Goal: Task Accomplishment & Management: Complete application form

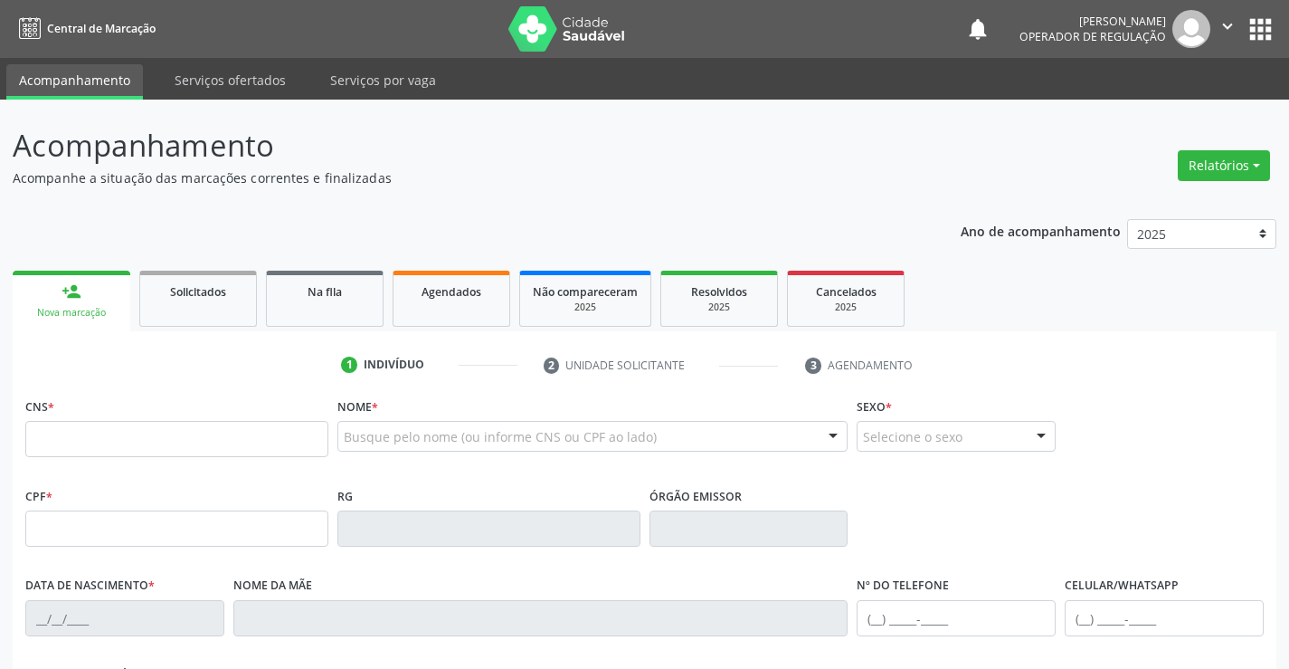
drag, startPoint x: 130, startPoint y: 435, endPoint x: 126, endPoint y: 409, distance: 26.6
click at [130, 427] on input "text" at bounding box center [176, 439] width 303 height 36
type input "708 6015 4980 4183"
type input "1[DATE]"
type input "[PHONE_NUMBER]"
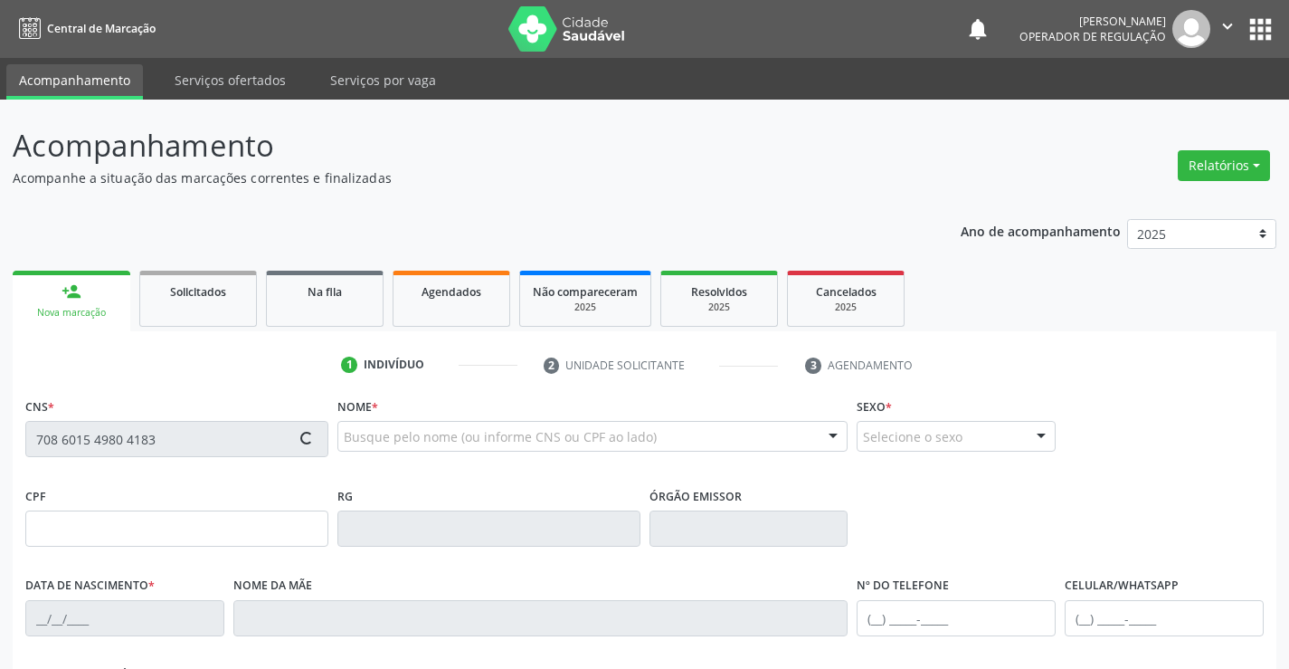
type input "S/N"
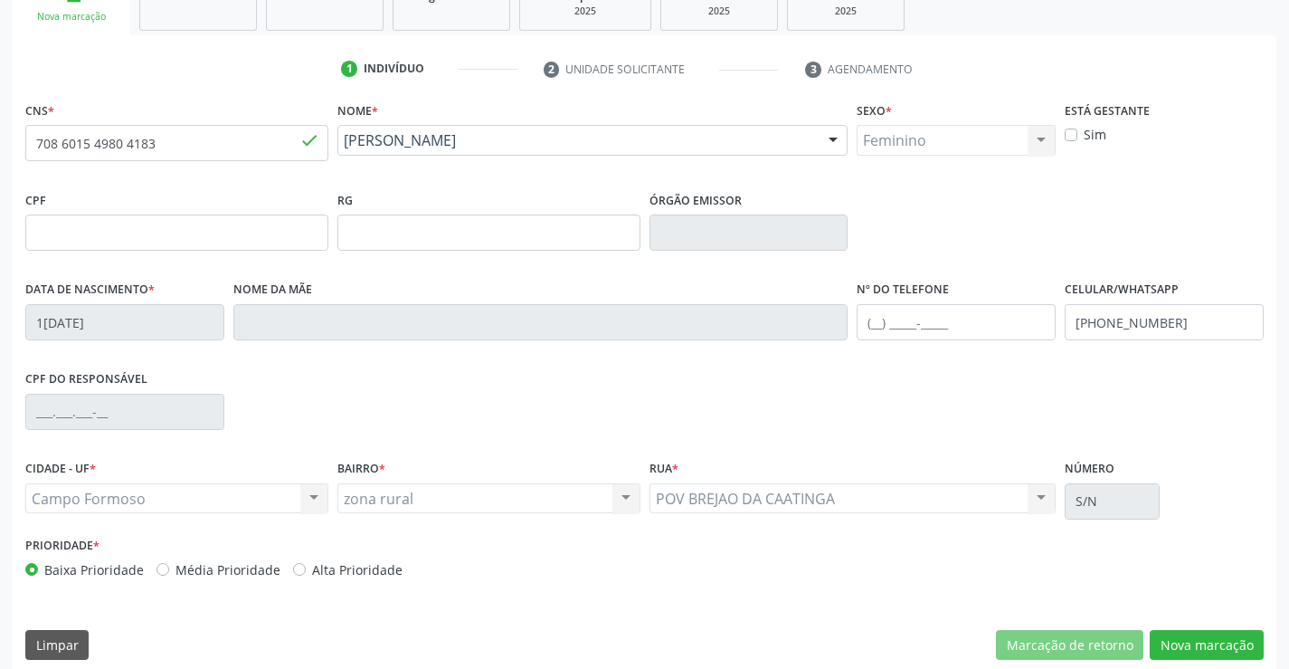
scroll to position [304, 0]
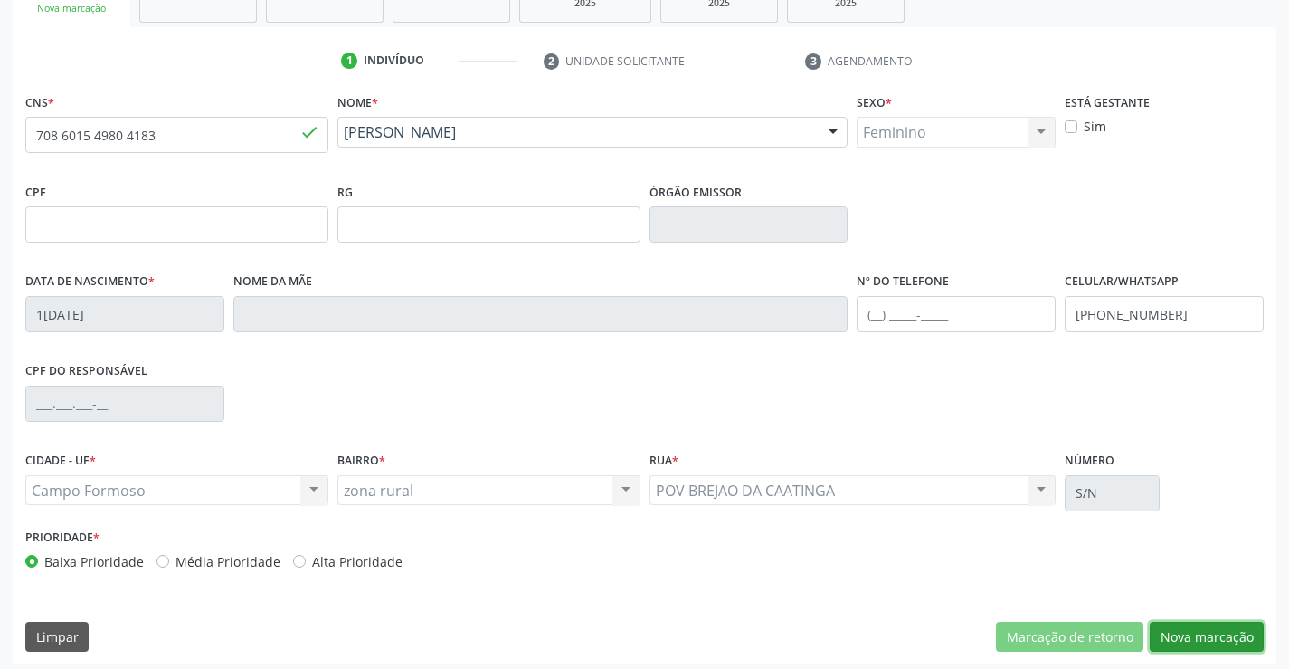
click at [1189, 640] on button "Nova marcação" at bounding box center [1207, 637] width 114 height 31
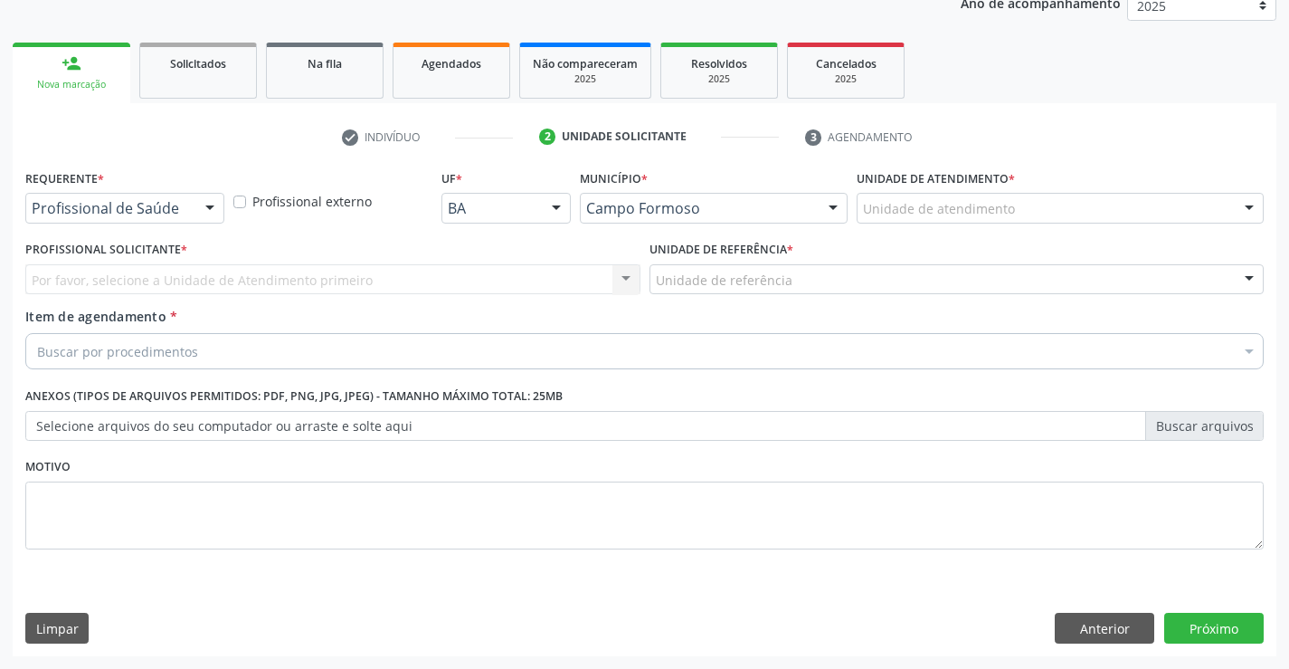
scroll to position [228, 0]
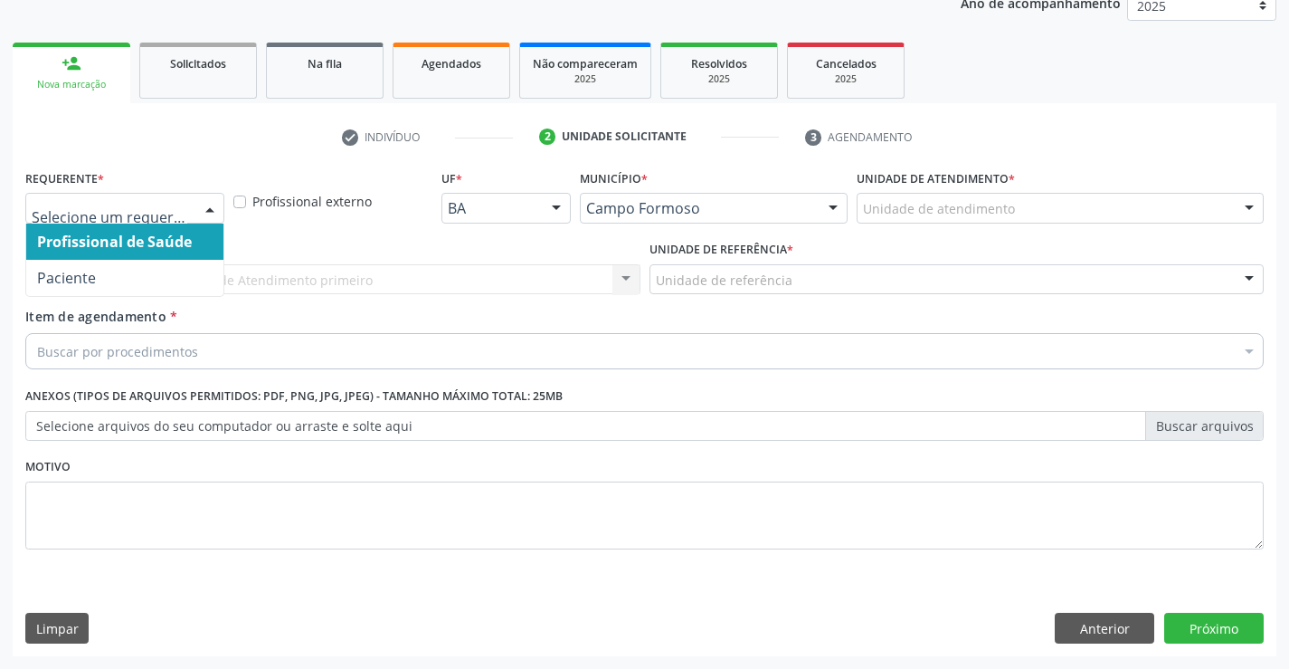
click at [210, 210] on div at bounding box center [209, 209] width 27 height 31
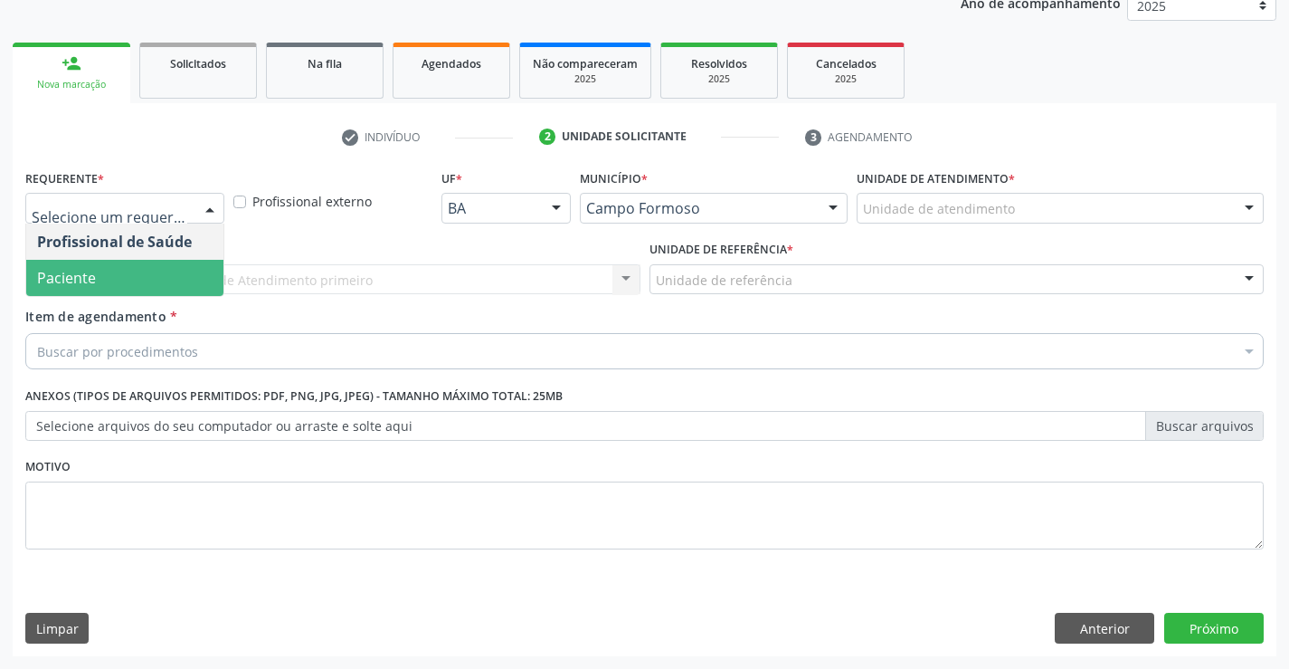
click at [106, 270] on span "Paciente" at bounding box center [124, 278] width 197 height 36
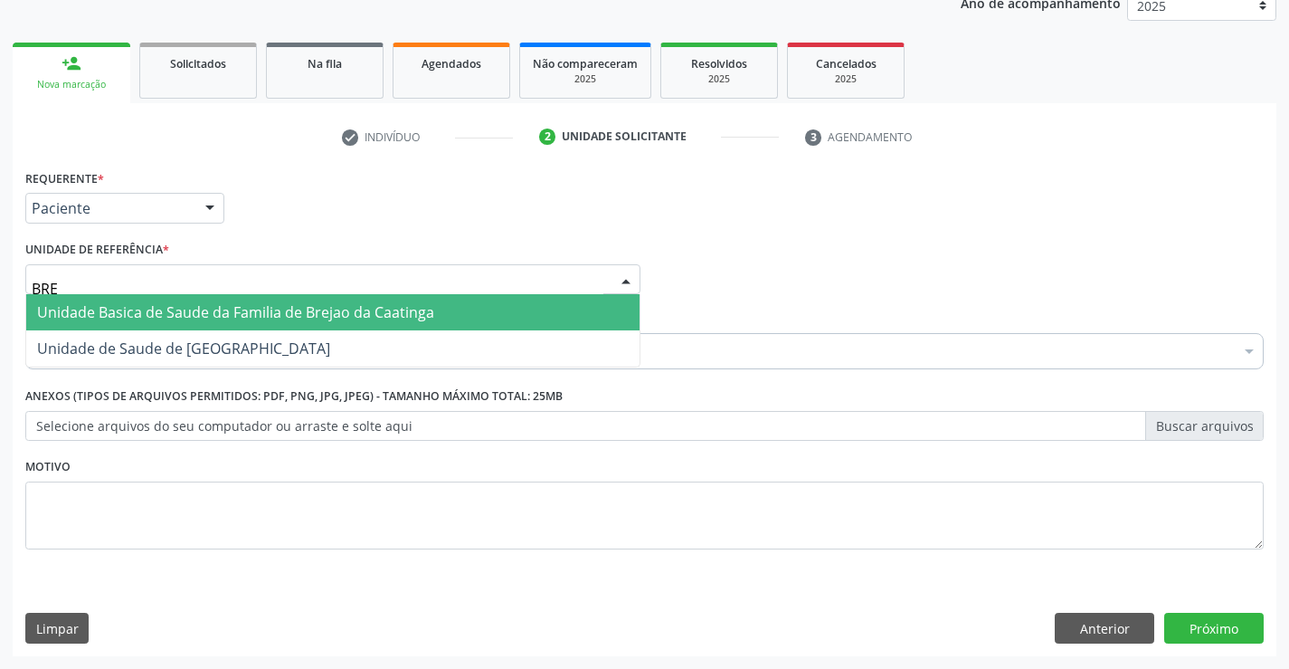
type input "BREJ"
click at [167, 308] on span "Unidade Basica de Saude da Familia de Brejao da Caatinga" at bounding box center [235, 312] width 397 height 20
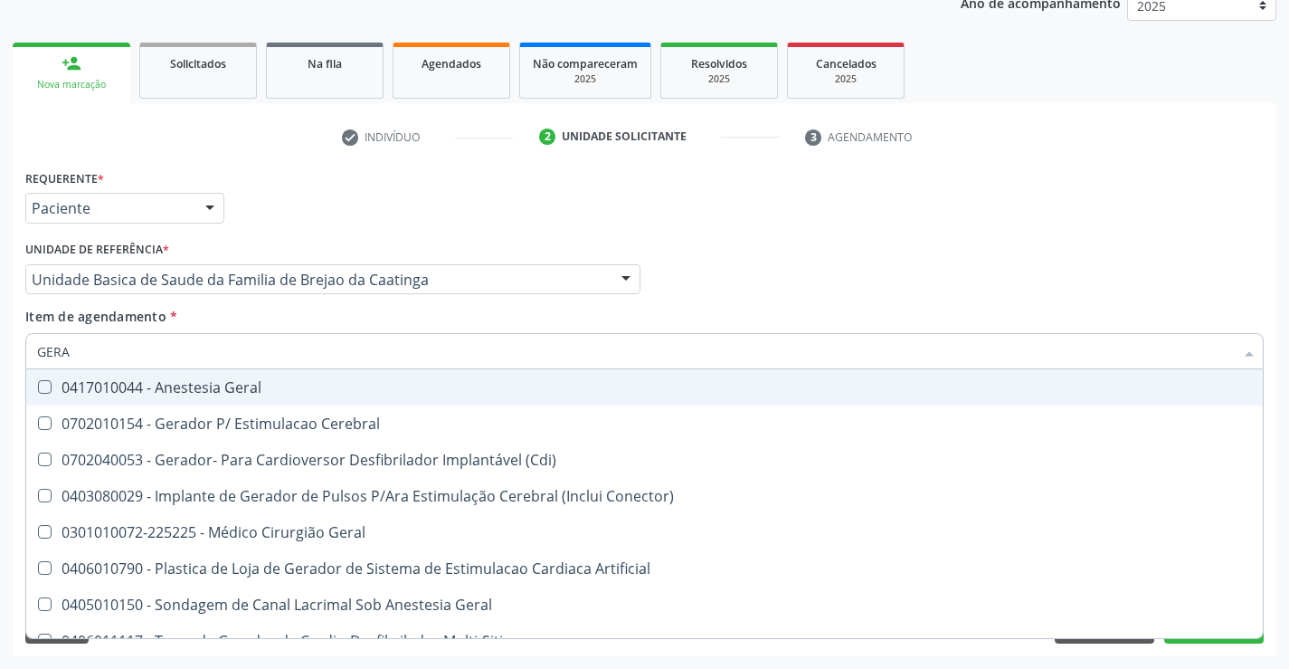
type input "GERAL"
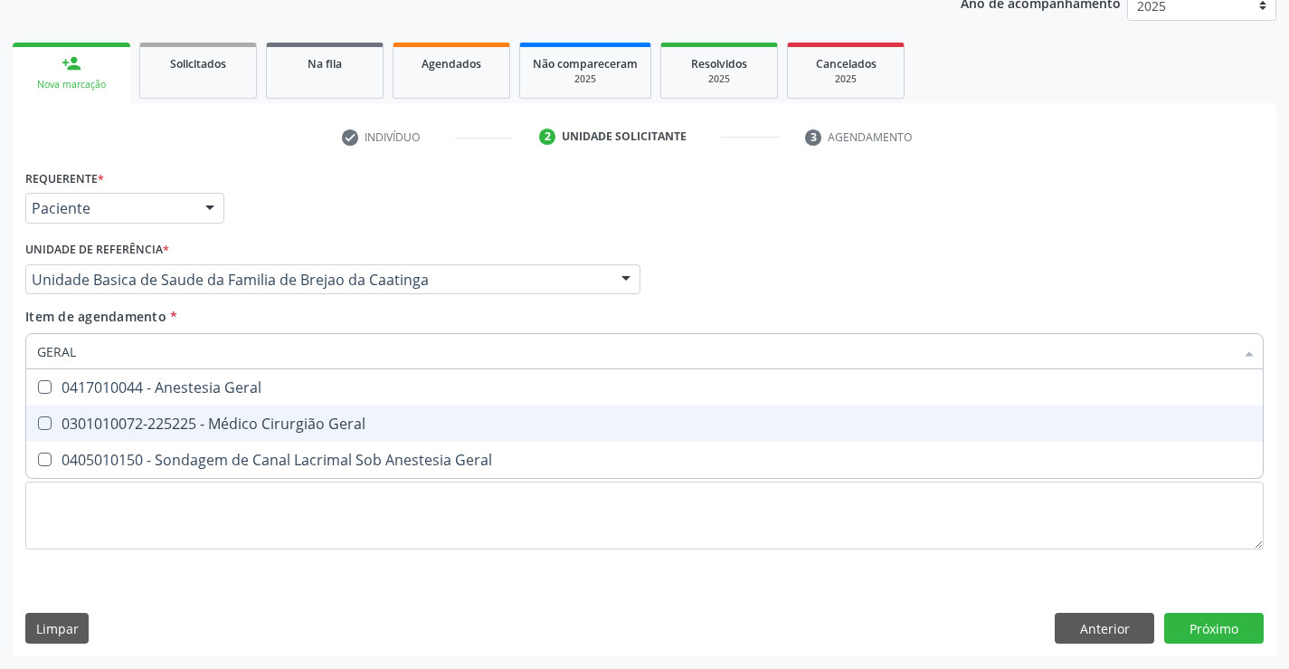
click at [206, 427] on div "0301010072-225225 - Médico Cirurgião Geral" at bounding box center [644, 423] width 1215 height 14
checkbox Geral "true"
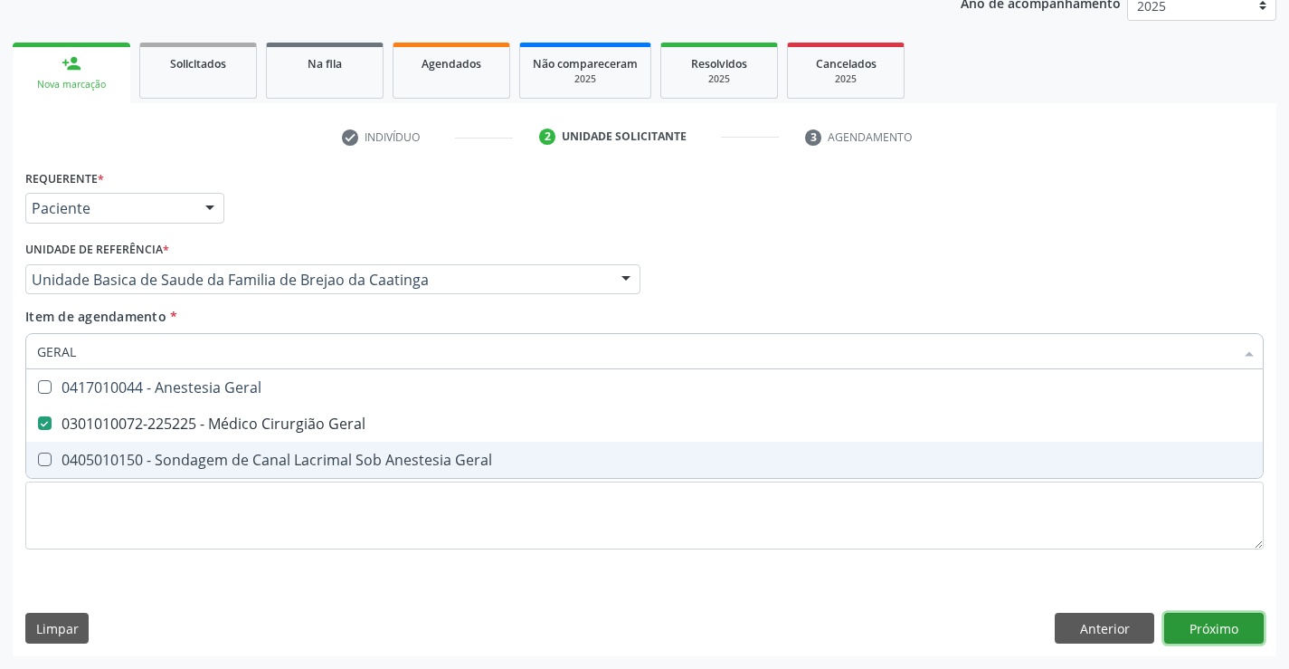
click at [1210, 622] on div "Requerente * Paciente Profissional de Saúde Paciente Nenhum resultado encontrad…" at bounding box center [645, 410] width 1264 height 491
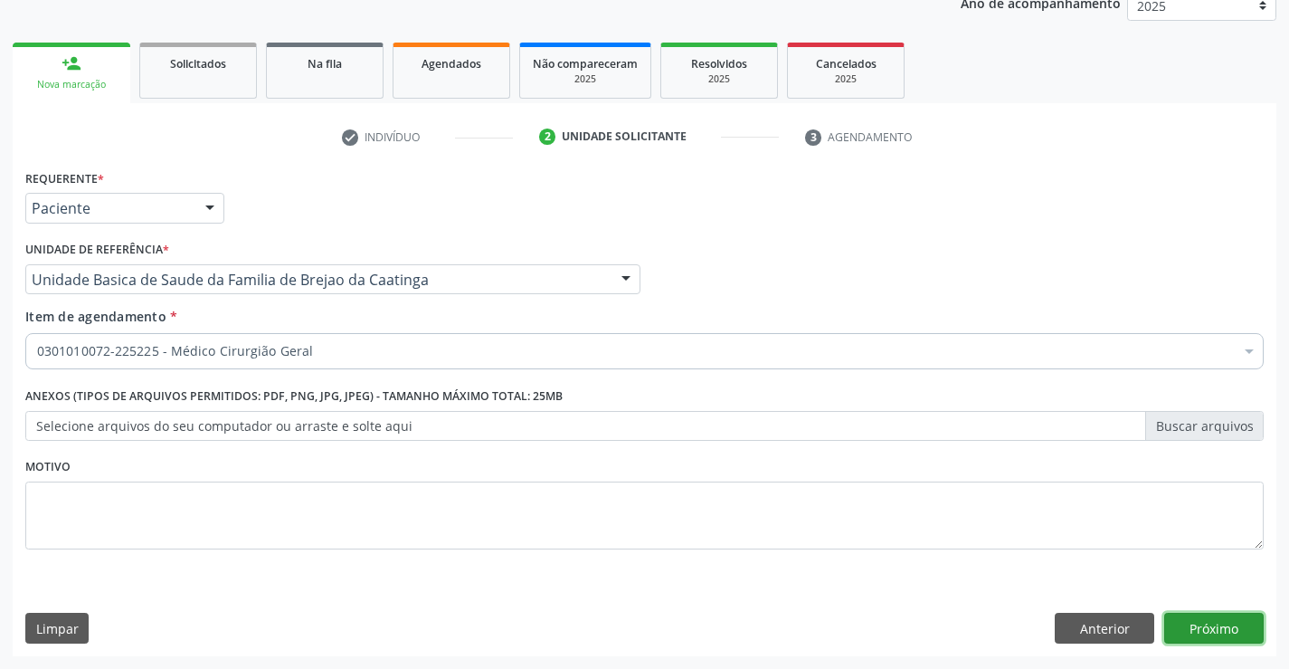
click at [1203, 629] on button "Próximo" at bounding box center [1214, 627] width 100 height 31
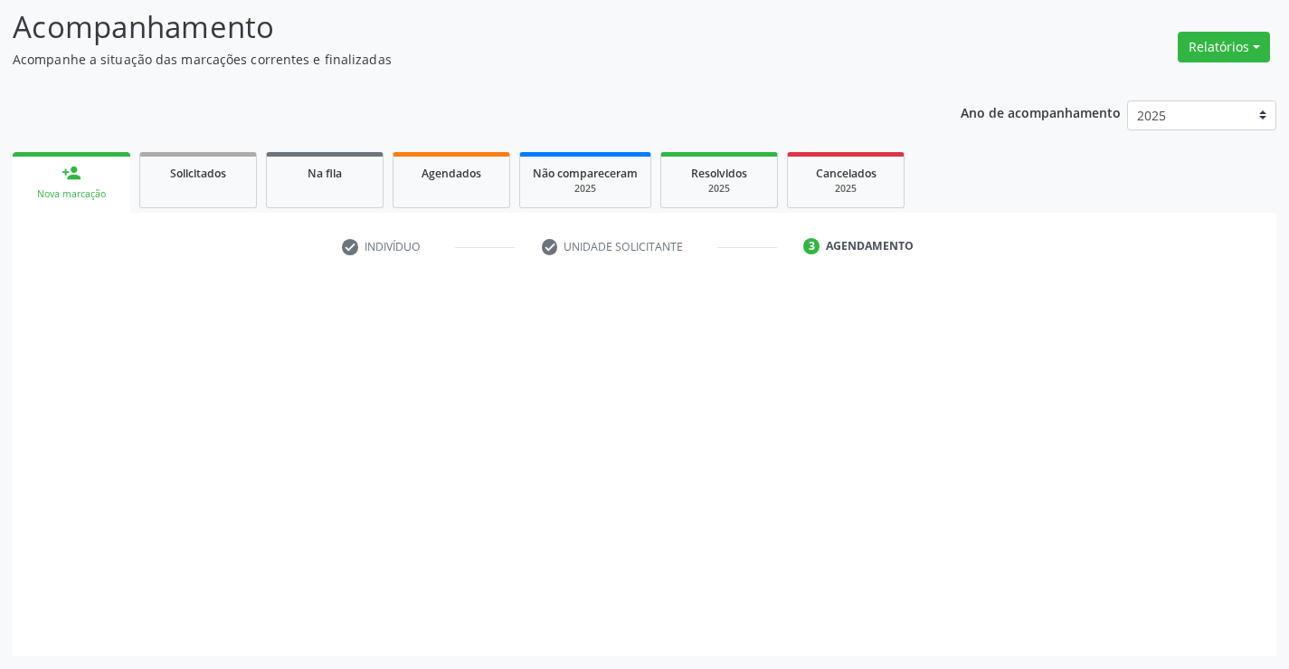
scroll to position [119, 0]
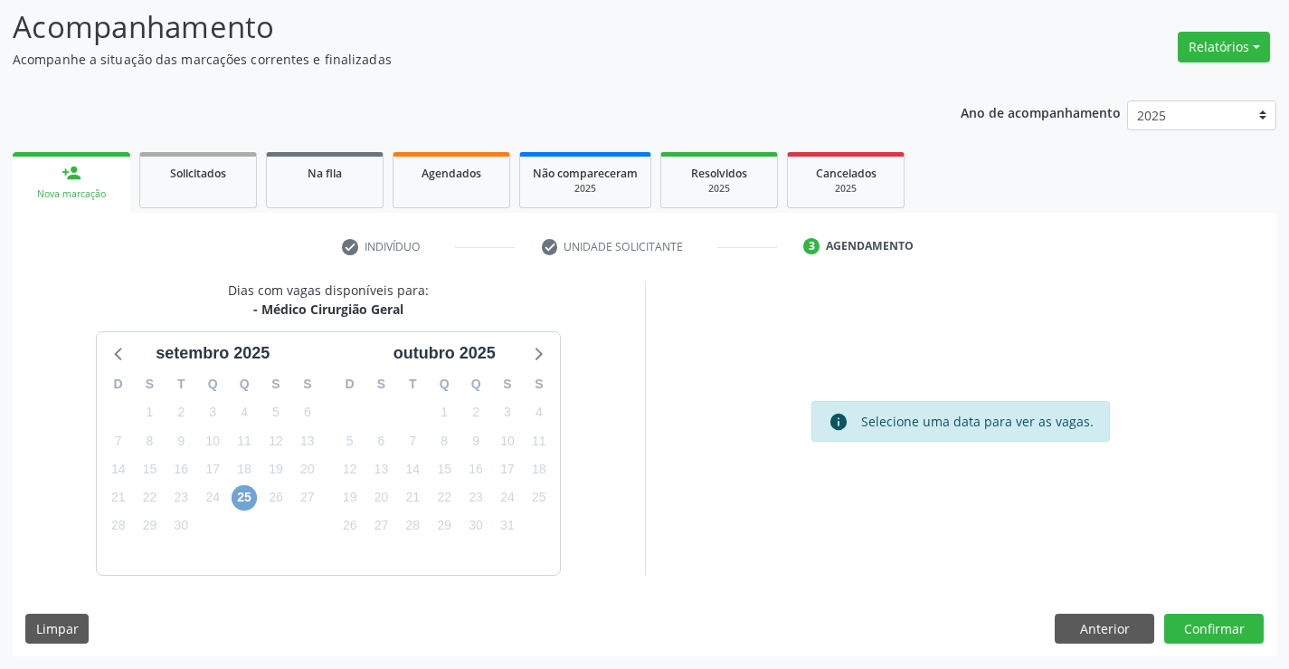
click at [239, 494] on span "25" at bounding box center [244, 497] width 25 height 25
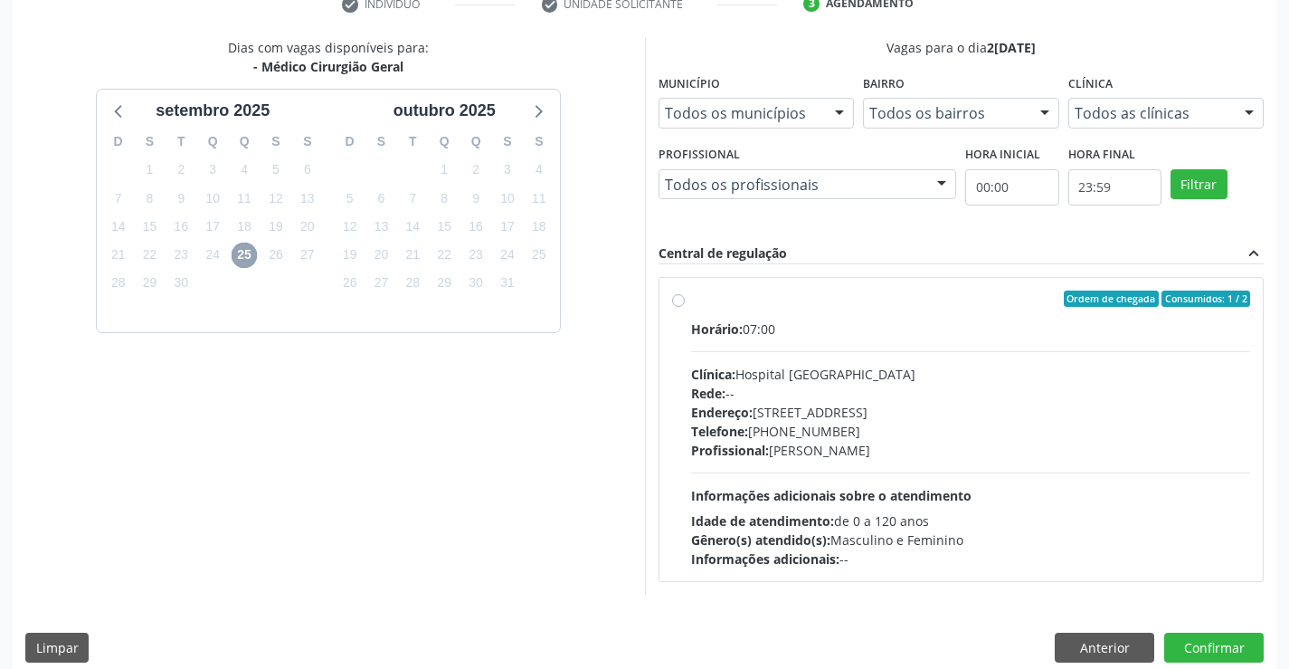
scroll to position [363, 0]
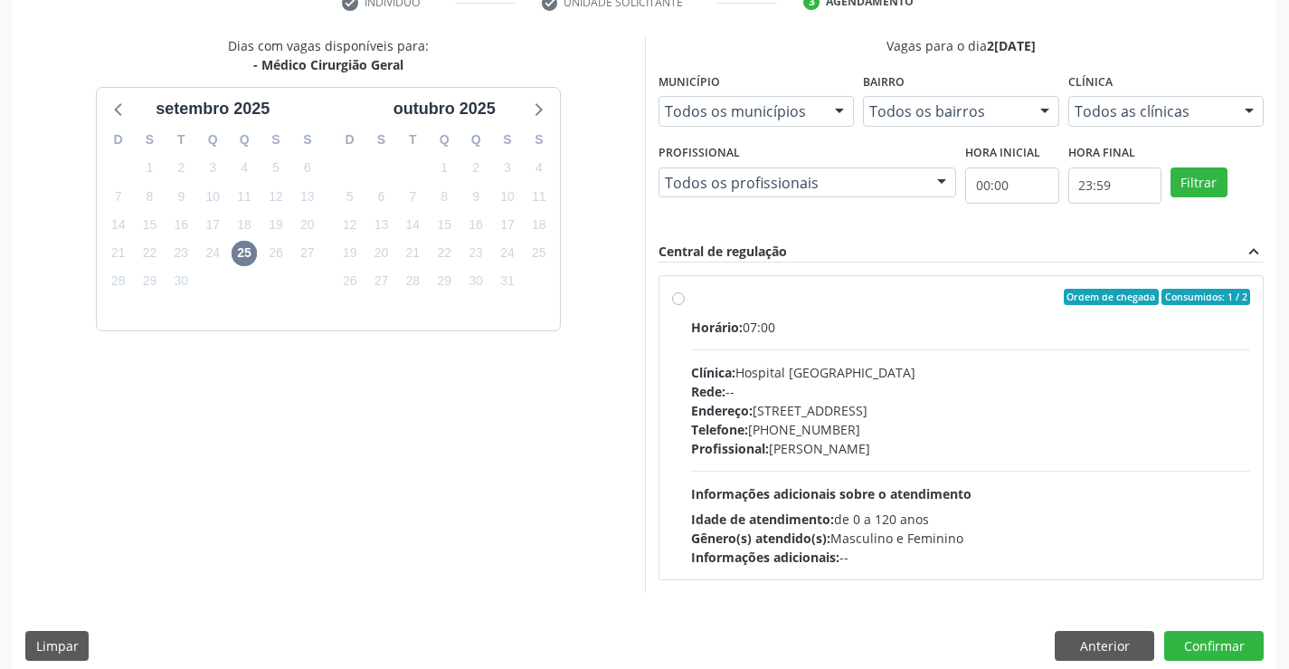
drag, startPoint x: 678, startPoint y: 301, endPoint x: 682, endPoint y: 310, distance: 10.1
click at [691, 299] on label "Ordem de chegada Consumidos: 1 / 2 Horário: 07:00 Clínica: Hospital [GEOGRAPHIC…" at bounding box center [971, 428] width 560 height 278
click at [677, 299] on input "Ordem de chegada Consumidos: 1 / 2 Horário: 07:00 Clínica: Hospital [GEOGRAPHIC…" at bounding box center [678, 297] width 13 height 16
radio input "true"
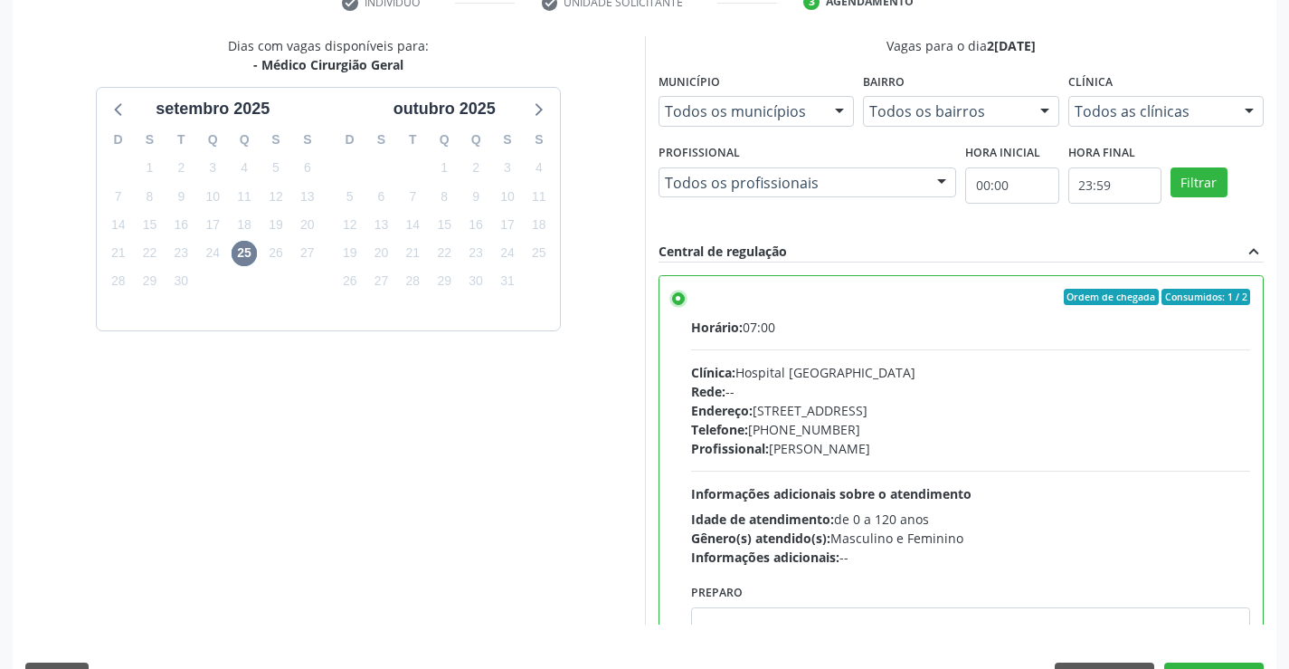
scroll to position [413, 0]
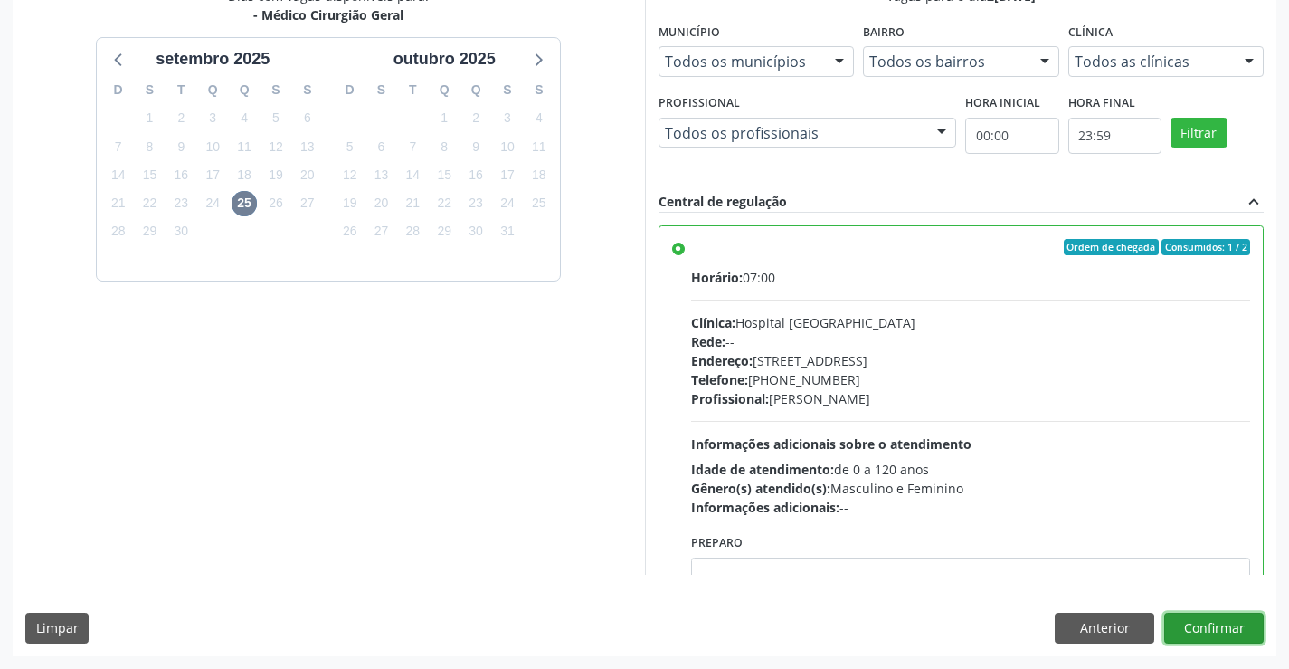
click at [1218, 620] on button "Confirmar" at bounding box center [1214, 627] width 100 height 31
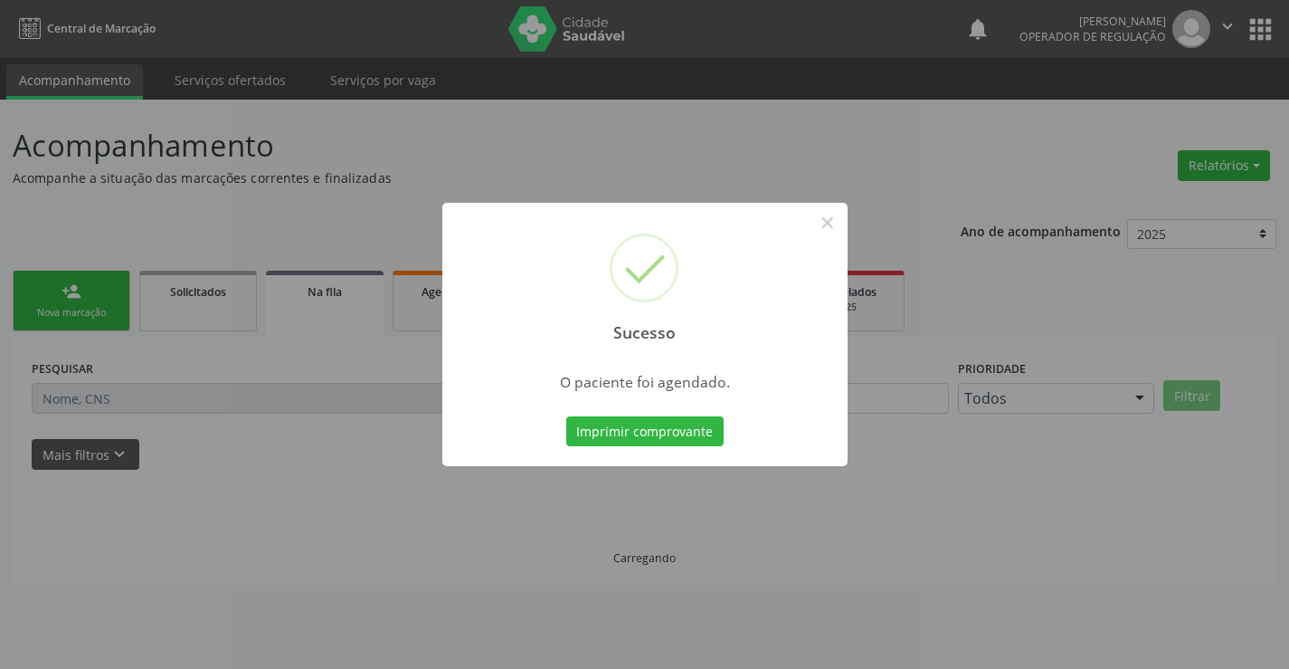
scroll to position [0, 0]
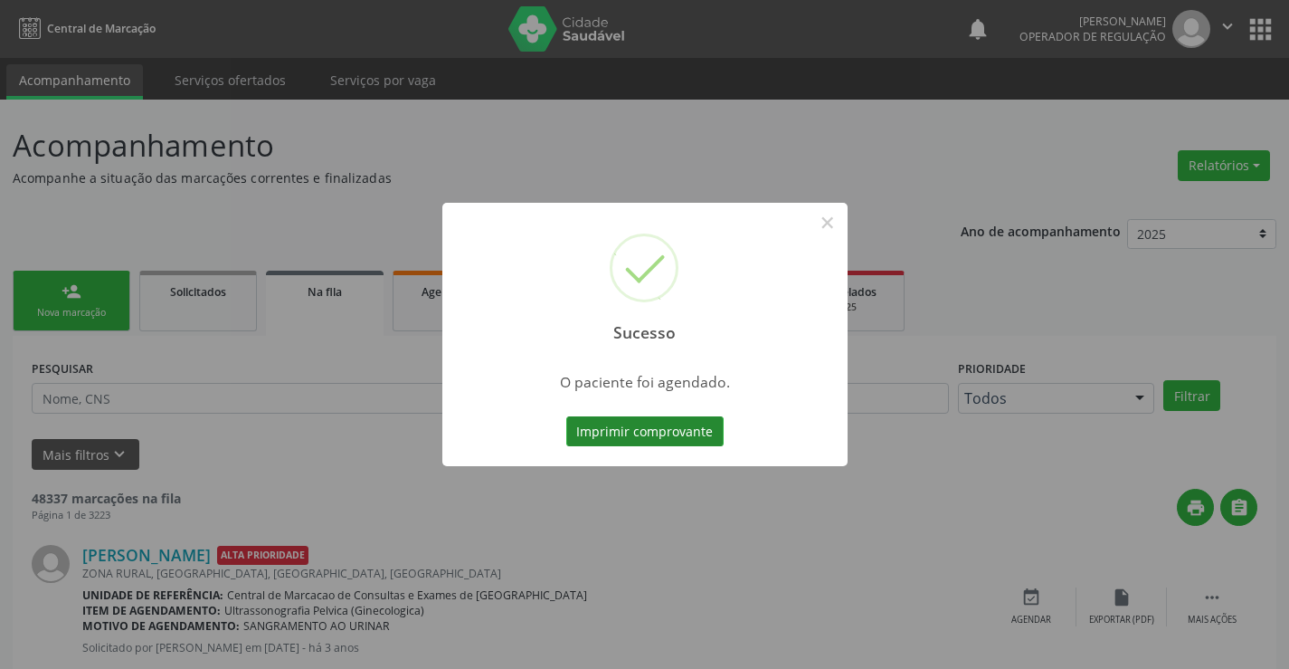
click at [615, 421] on button "Imprimir comprovante" at bounding box center [644, 431] width 157 height 31
